Goal: Information Seeking & Learning: Learn about a topic

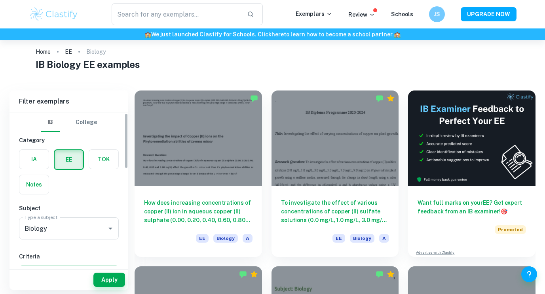
click at [34, 156] on label "button" at bounding box center [33, 159] width 29 height 19
click at [0, 0] on input "radio" at bounding box center [0, 0] width 0 height 0
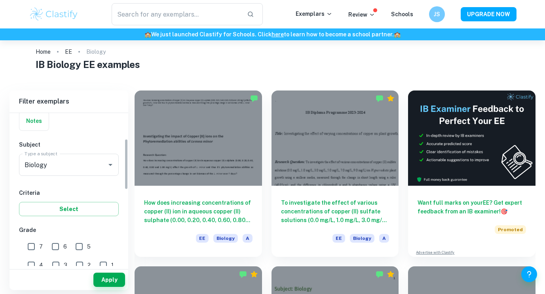
scroll to position [78, 0]
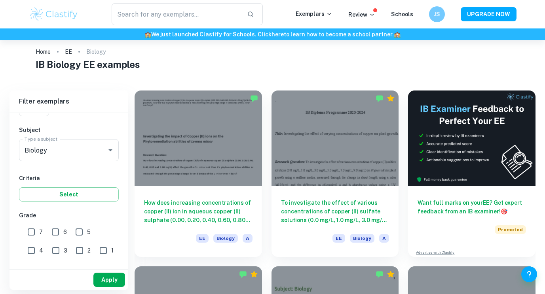
click at [119, 280] on button "Apply" at bounding box center [109, 280] width 32 height 14
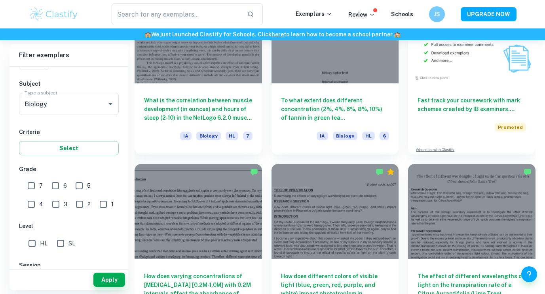
scroll to position [5210, 0]
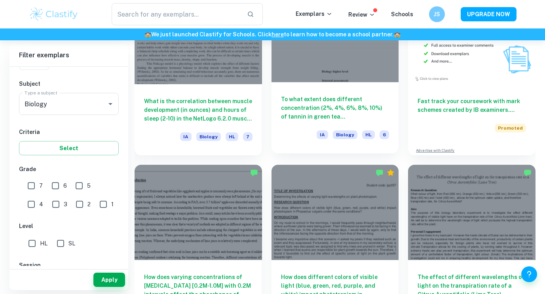
click at [295, 108] on h6 "To what extent does different concentration (2%, 4%, 6%, 8%, 10%) of tannin in …" at bounding box center [335, 108] width 108 height 26
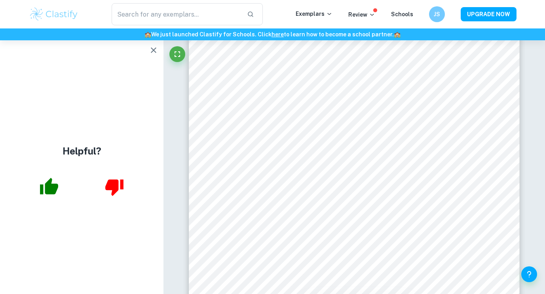
click at [152, 50] on icon "button" at bounding box center [153, 49] width 9 height 9
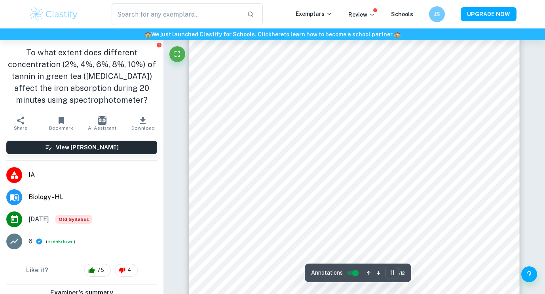
scroll to position [4552, 0]
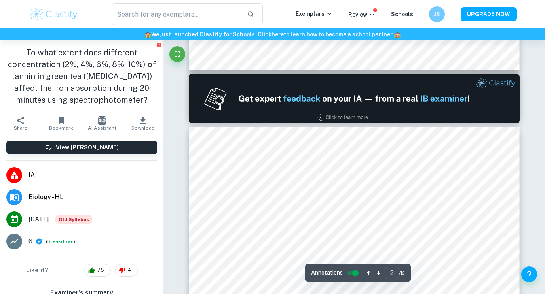
type input "1"
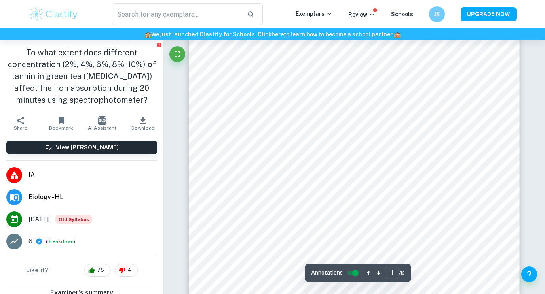
scroll to position [76, 0]
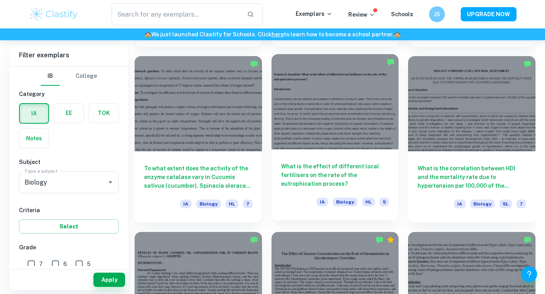
scroll to position [4614, 0]
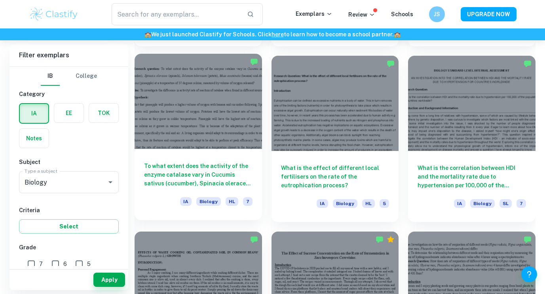
click at [212, 159] on div "To what extent does the activity of the enzyme catalase vary in Cucumis sativus…" at bounding box center [198, 184] width 127 height 71
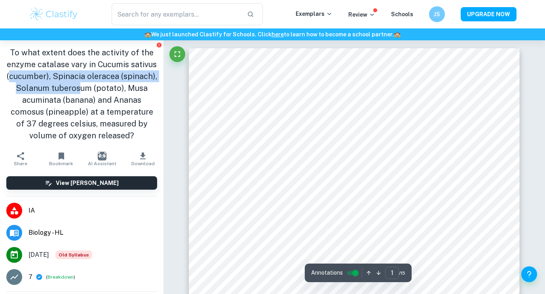
drag, startPoint x: 41, startPoint y: 72, endPoint x: 105, endPoint y: 91, distance: 66.6
click at [105, 91] on h1 "To what extent does the activity of the enzyme catalase vary in Cucumis sativus…" at bounding box center [81, 94] width 151 height 95
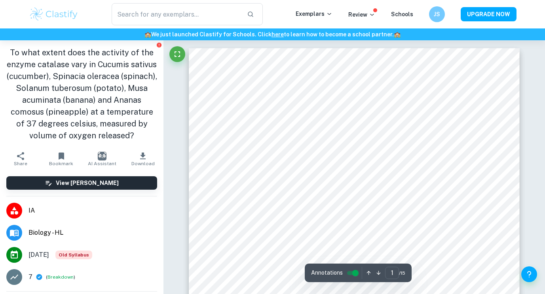
click at [112, 105] on h1 "To what extent does the activity of the enzyme catalase vary in Cucumis sativus…" at bounding box center [81, 94] width 151 height 95
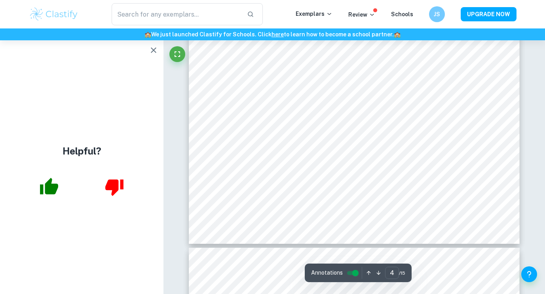
scroll to position [1633, 0]
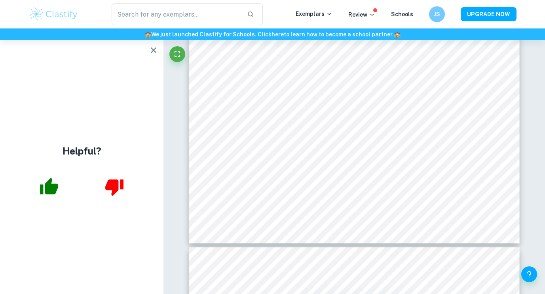
click at [155, 51] on icon "button" at bounding box center [154, 50] width 6 height 6
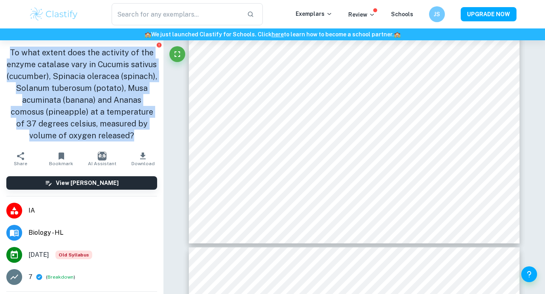
drag, startPoint x: 6, startPoint y: 50, endPoint x: 137, endPoint y: 134, distance: 155.8
click at [137, 134] on div "To what extent does the activity of the enzyme catalase vary in Cucumis sativus…" at bounding box center [81, 94] width 163 height 108
copy h1 "To what extent does the activity of the enzyme catalase vary in Cucumis sativus…"
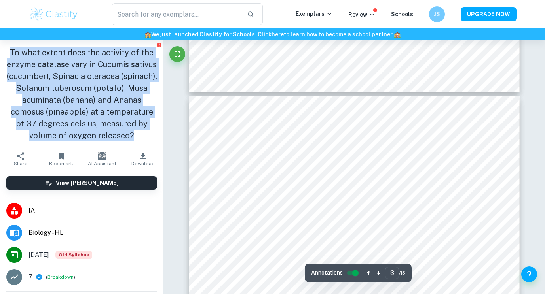
type input "4"
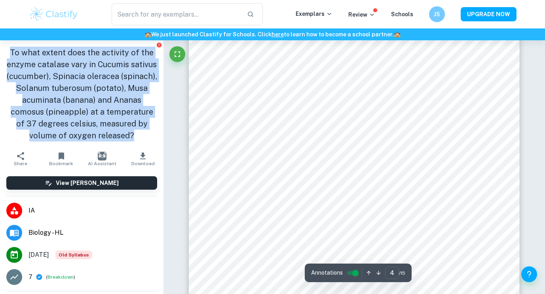
scroll to position [1475, 0]
